Goal: Complete application form: Complete application form

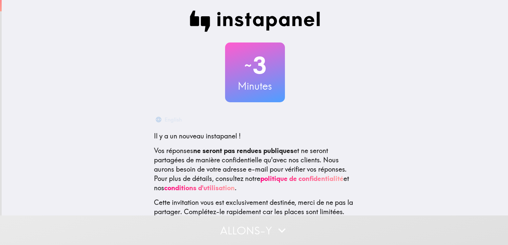
scroll to position [50, 0]
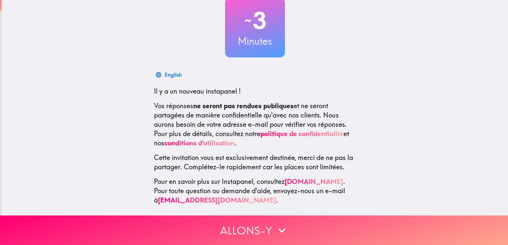
click at [291, 168] on div "English Il y a un nouveau instapanel ! Vos réponses ne seront pas rendues publi…" at bounding box center [255, 136] width 213 height 137
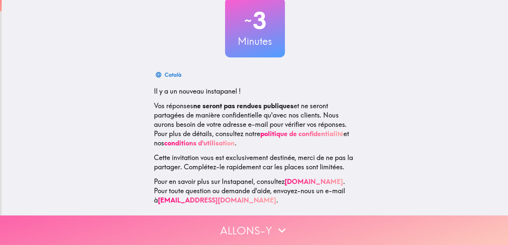
click at [262, 221] on button "Allons-y" at bounding box center [254, 231] width 508 height 30
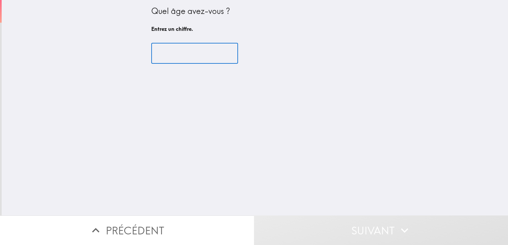
click at [181, 59] on input "number" at bounding box center [194, 53] width 87 height 21
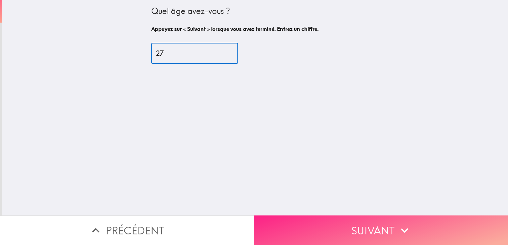
type input "27"
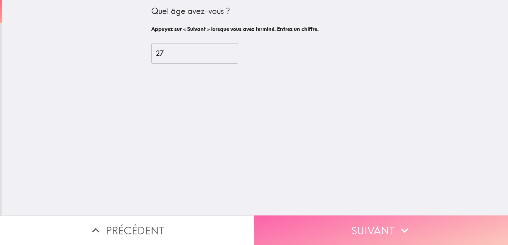
click at [359, 220] on button "Suivant" at bounding box center [381, 231] width 254 height 30
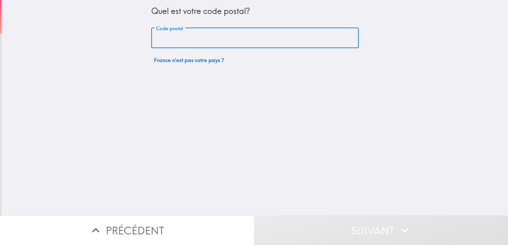
click at [258, 40] on input "Code postal" at bounding box center [254, 38] width 207 height 21
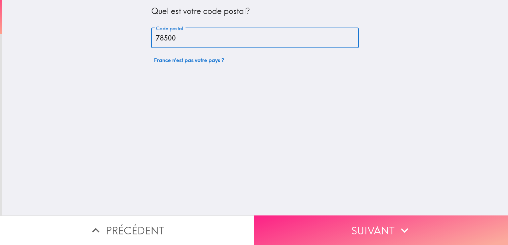
type input "78500"
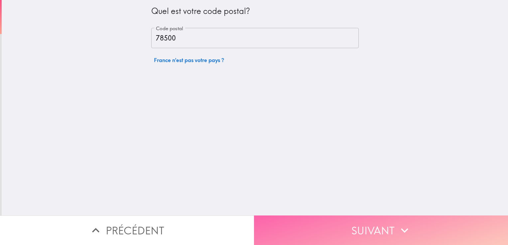
click at [317, 229] on button "Suivant" at bounding box center [381, 231] width 254 height 30
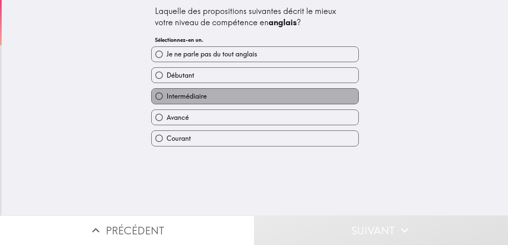
click at [194, 101] on label "Intermédiaire" at bounding box center [255, 96] width 207 height 15
click at [167, 101] on input "Intermédiaire" at bounding box center [159, 96] width 15 height 15
radio input "true"
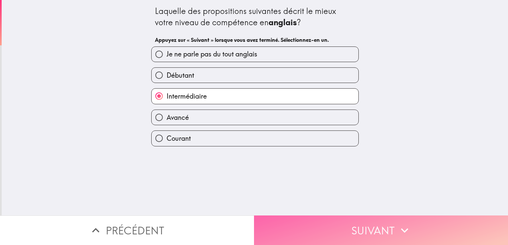
click at [352, 226] on button "Suivant" at bounding box center [381, 231] width 254 height 30
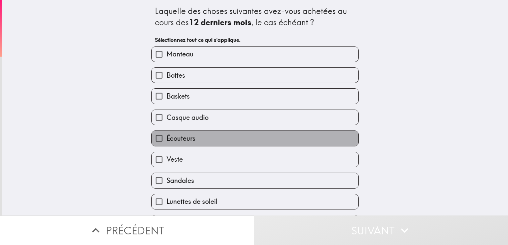
click at [188, 138] on span "Écouteurs" at bounding box center [181, 138] width 29 height 9
click at [167, 138] on input "Écouteurs" at bounding box center [159, 138] width 15 height 15
checkbox input "true"
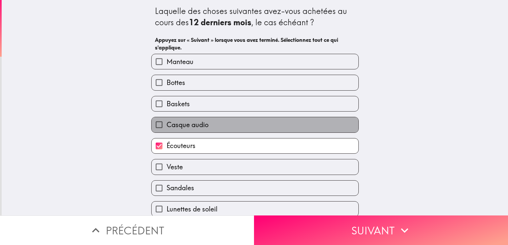
click at [197, 122] on span "Casque audio" at bounding box center [188, 124] width 42 height 9
click at [167, 122] on input "Casque audio" at bounding box center [159, 124] width 15 height 15
checkbox input "true"
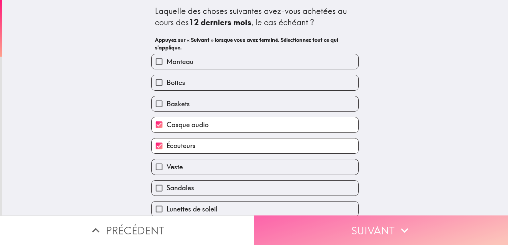
click at [284, 221] on button "Suivant" at bounding box center [381, 231] width 254 height 30
